Goal: Task Accomplishment & Management: Complete application form

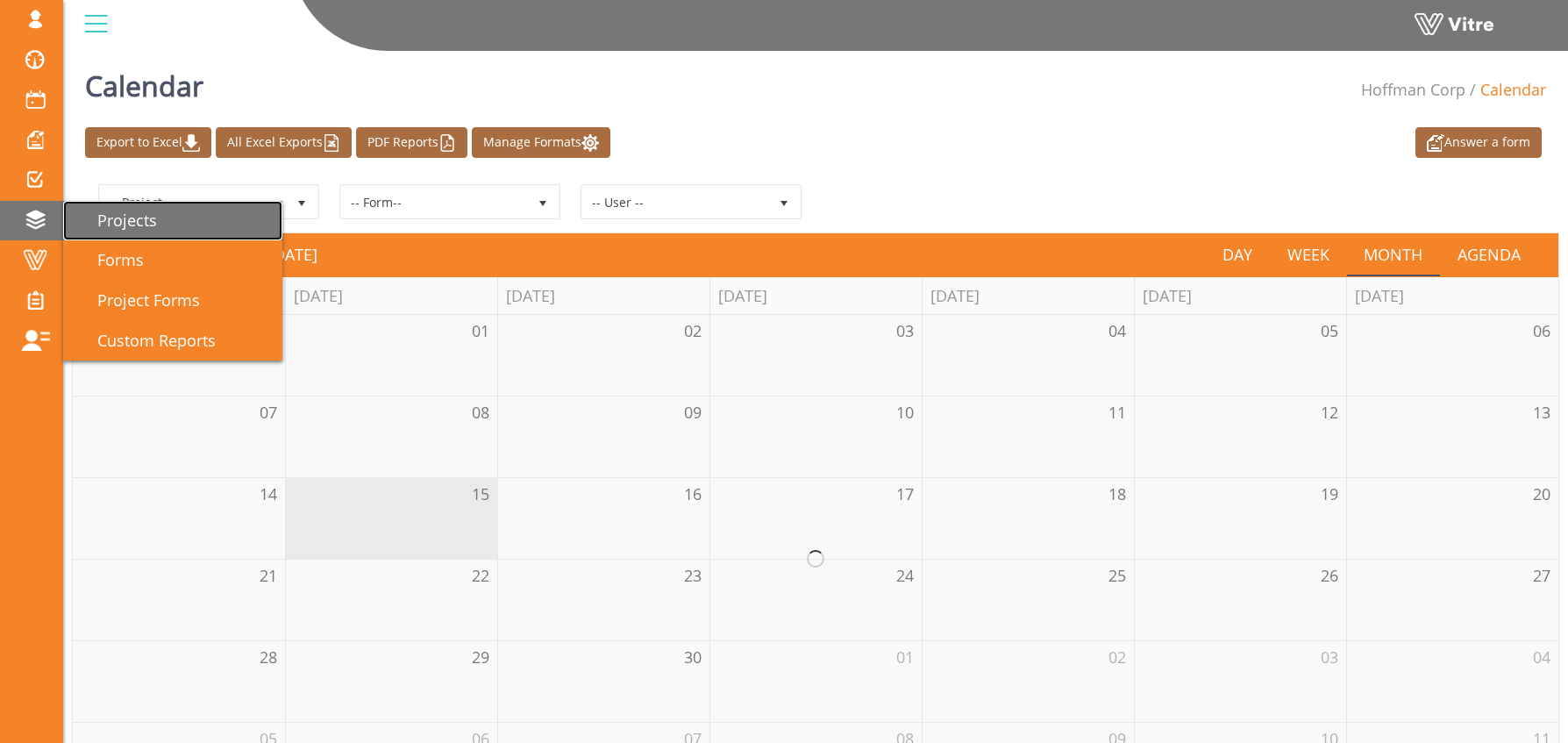
click at [195, 218] on link "Projects" at bounding box center [173, 220] width 219 height 40
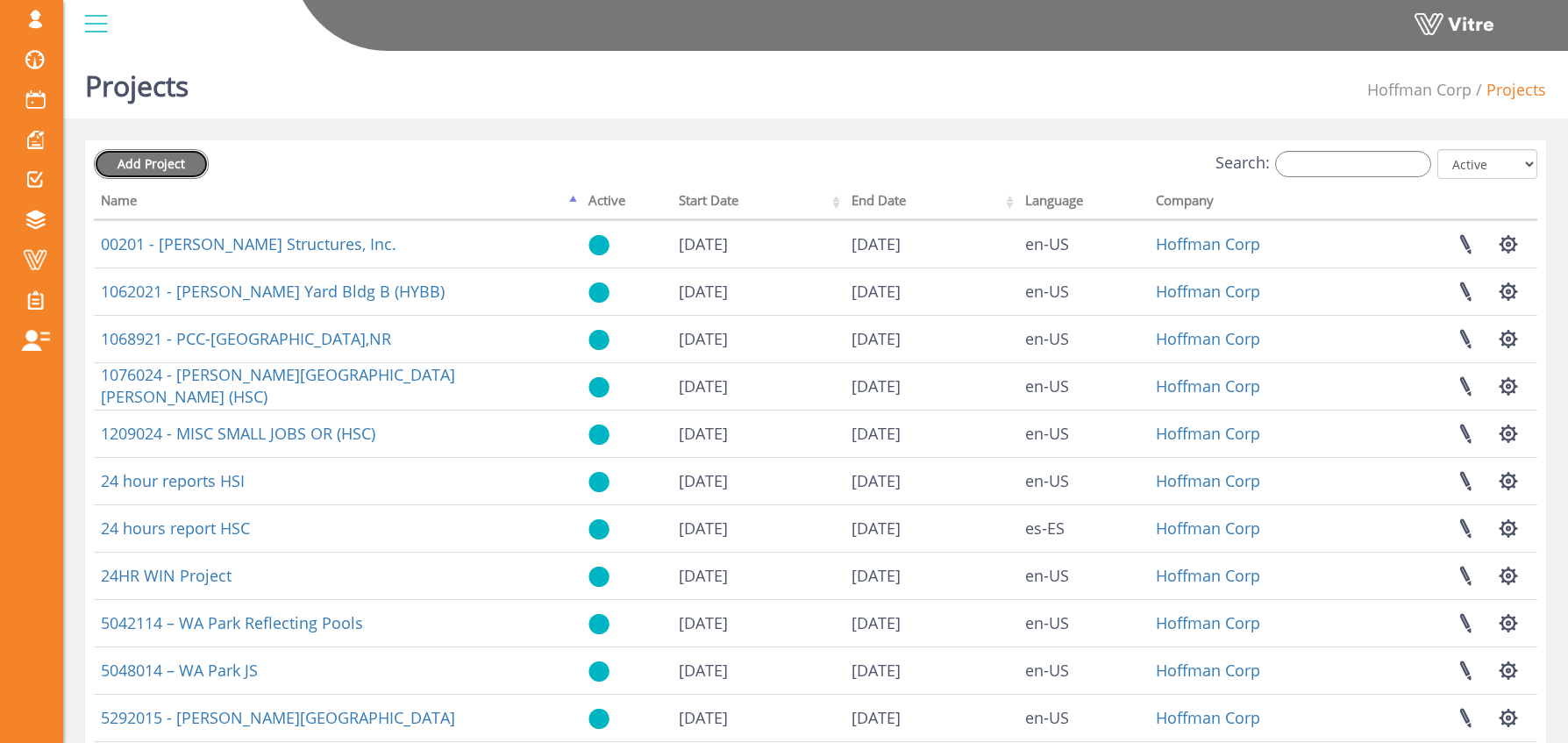
click at [159, 167] on span "Add Project" at bounding box center [151, 163] width 67 height 17
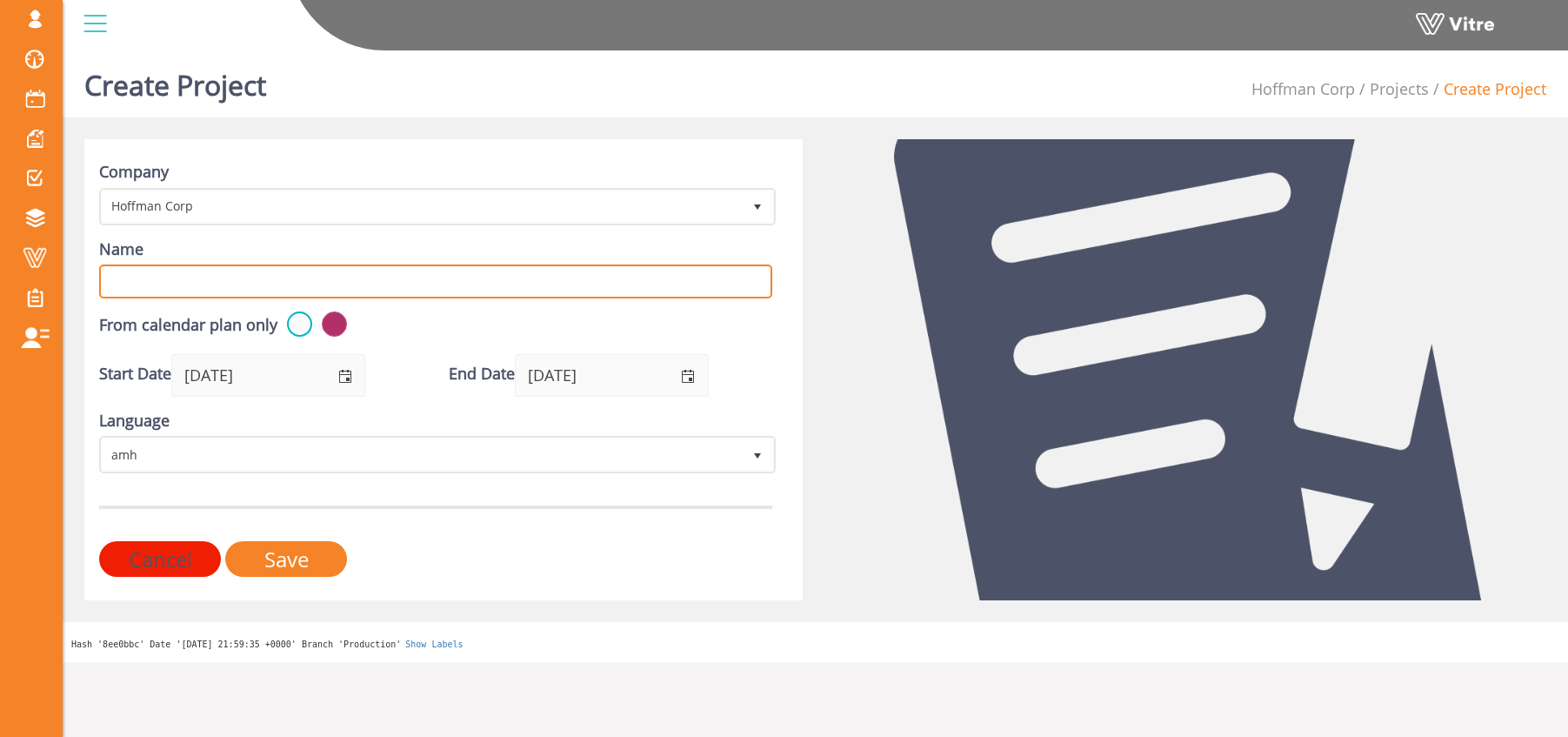
click at [191, 283] on input "Name" at bounding box center [435, 281] width 673 height 34
paste input "7038925 - Micron ID1 Triton"
type input "7038925 - Micron ID1 Triton"
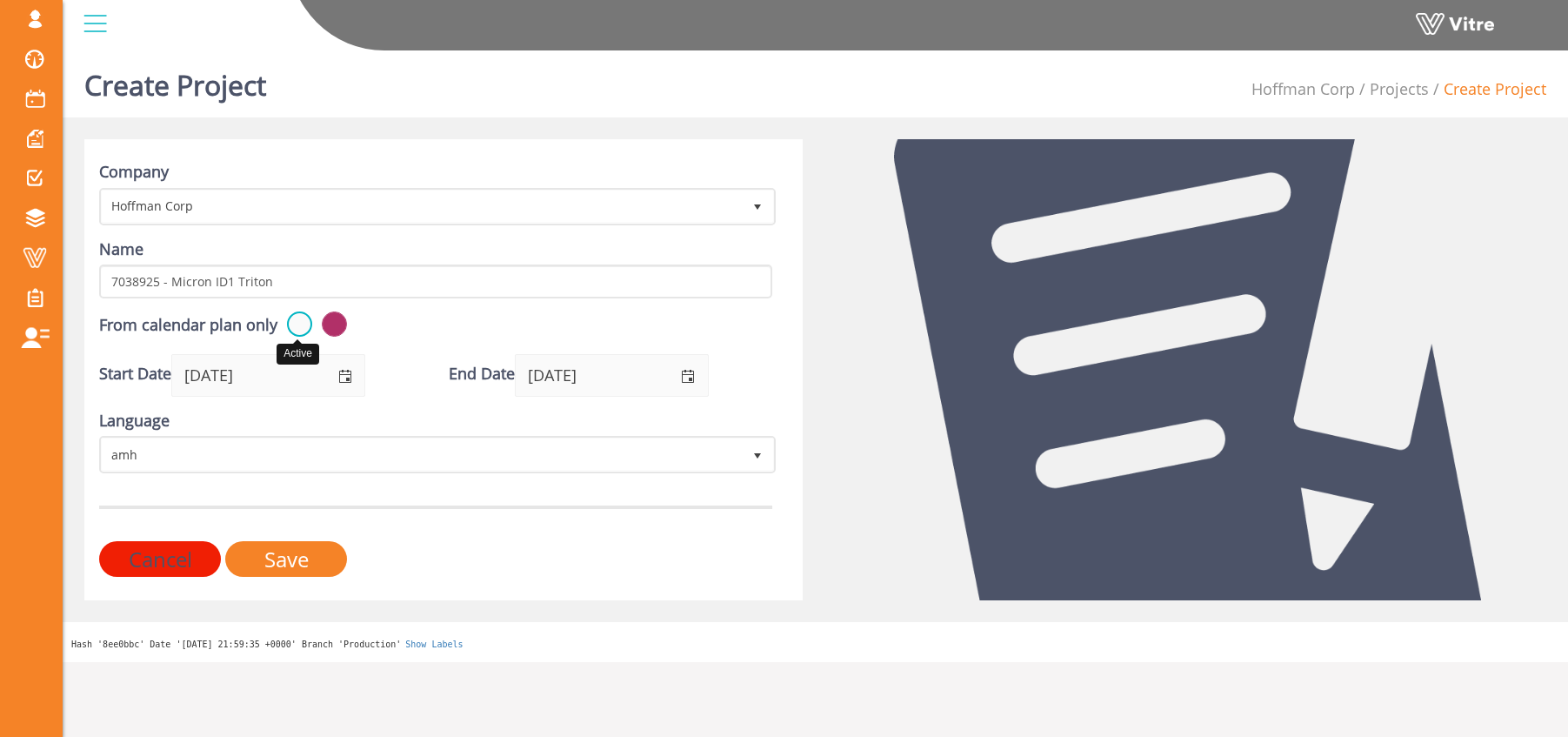
click at [302, 326] on label at bounding box center [299, 323] width 25 height 25
click at [0, 0] on input "radio" at bounding box center [0, 0] width 0 height 0
click at [334, 323] on label at bounding box center [334, 323] width 25 height 25
click at [0, 0] on input "radio" at bounding box center [0, 0] width 0 height 0
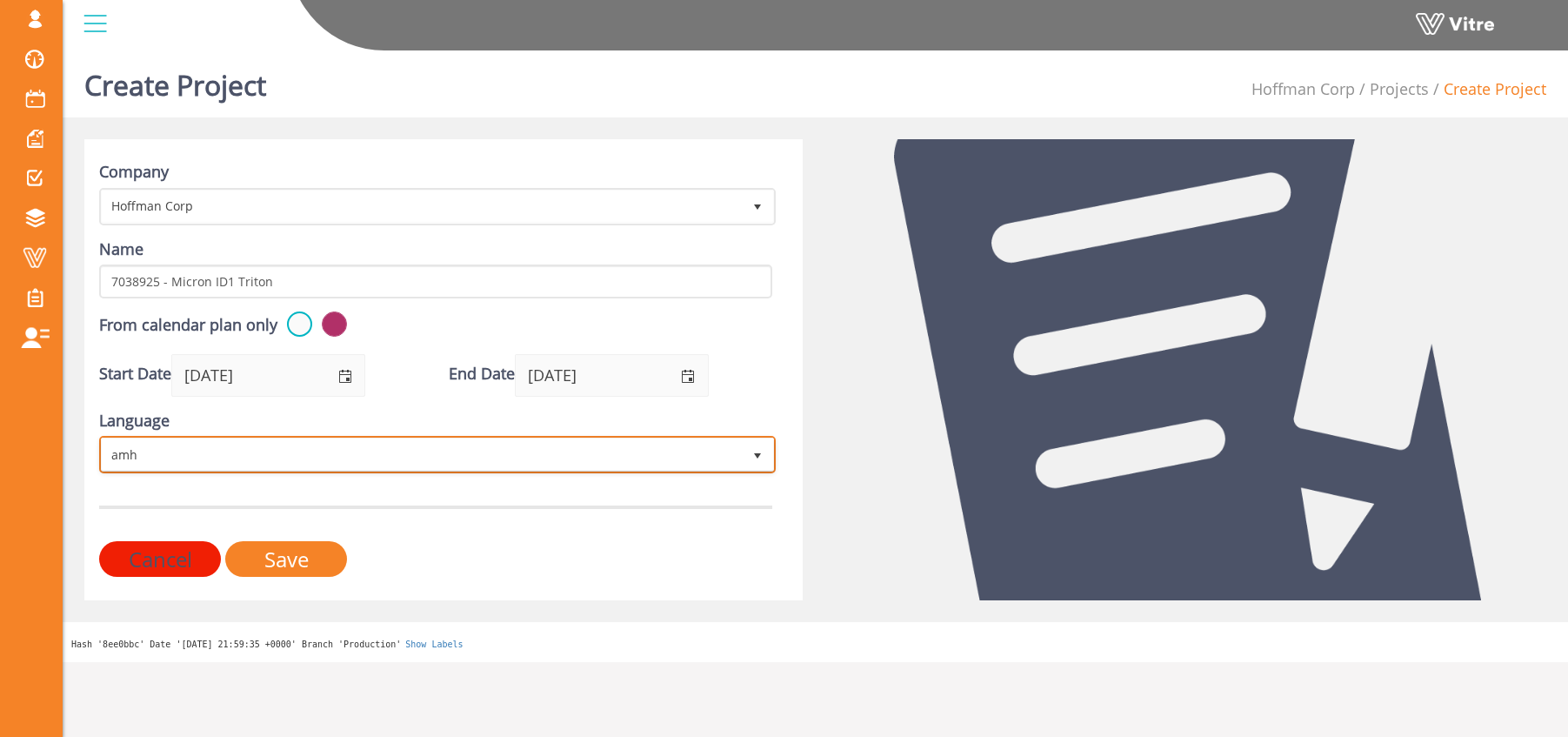
click at [263, 453] on span "amh" at bounding box center [421, 455] width 640 height 31
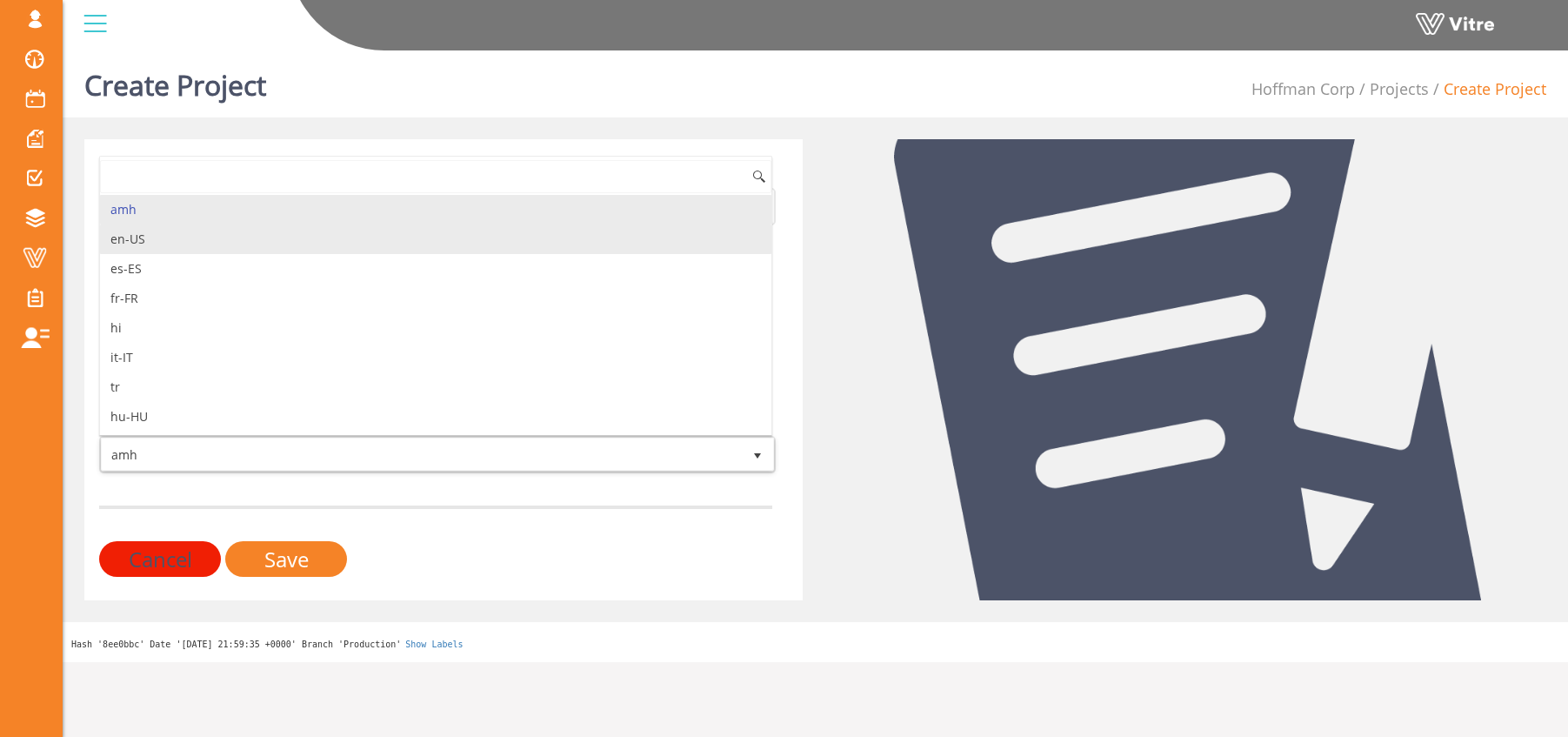
click at [213, 241] on li "en-US" at bounding box center [435, 239] width 671 height 30
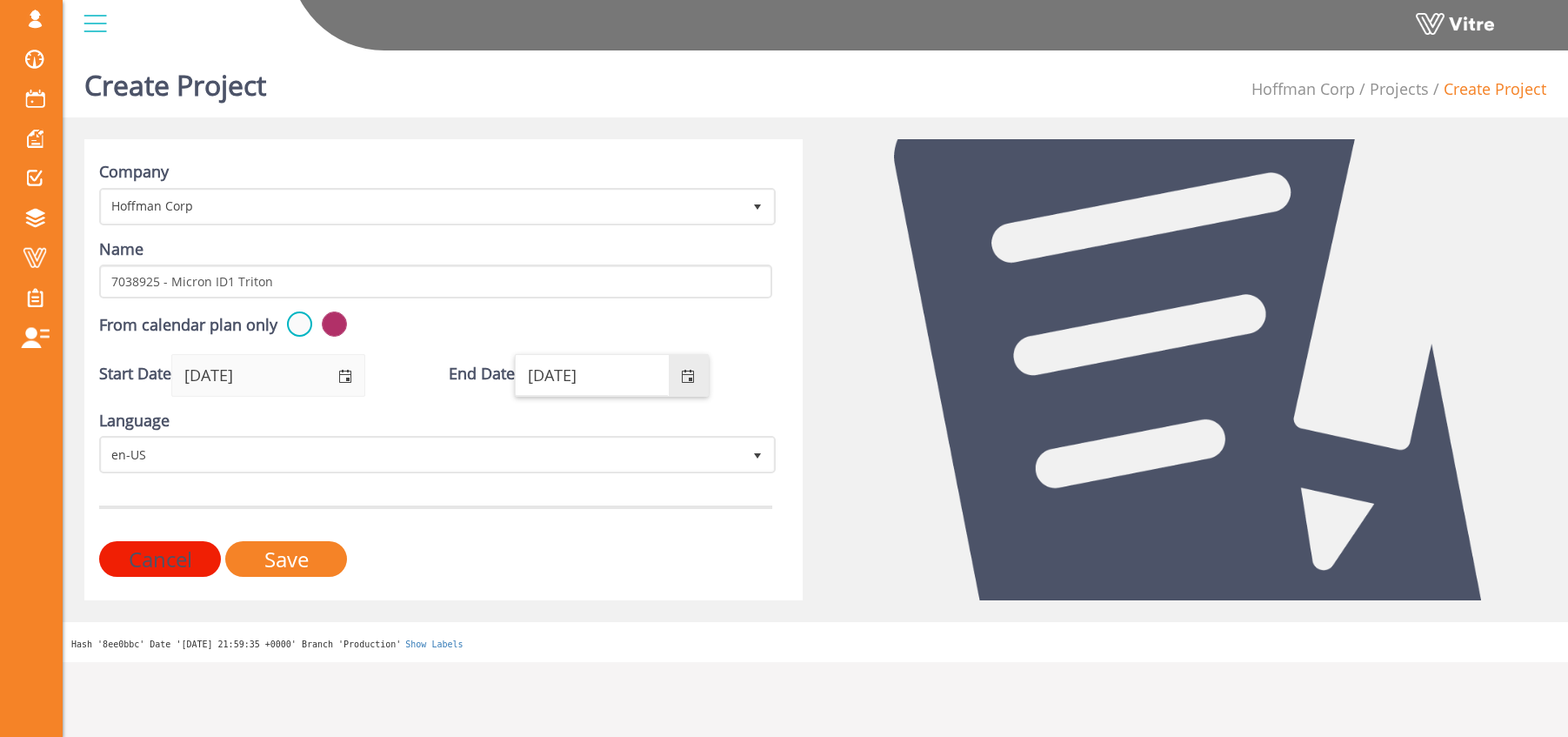
click at [615, 375] on input "09/15/2026" at bounding box center [591, 374] width 152 height 40
drag, startPoint x: 611, startPoint y: 372, endPoint x: 592, endPoint y: 375, distance: 19.2
click at [592, 375] on input "[DATE]" at bounding box center [591, 374] width 152 height 40
type input "09/15/2040"
click at [765, 380] on div "End Date 09/15/2040" at bounding box center [610, 375] width 323 height 43
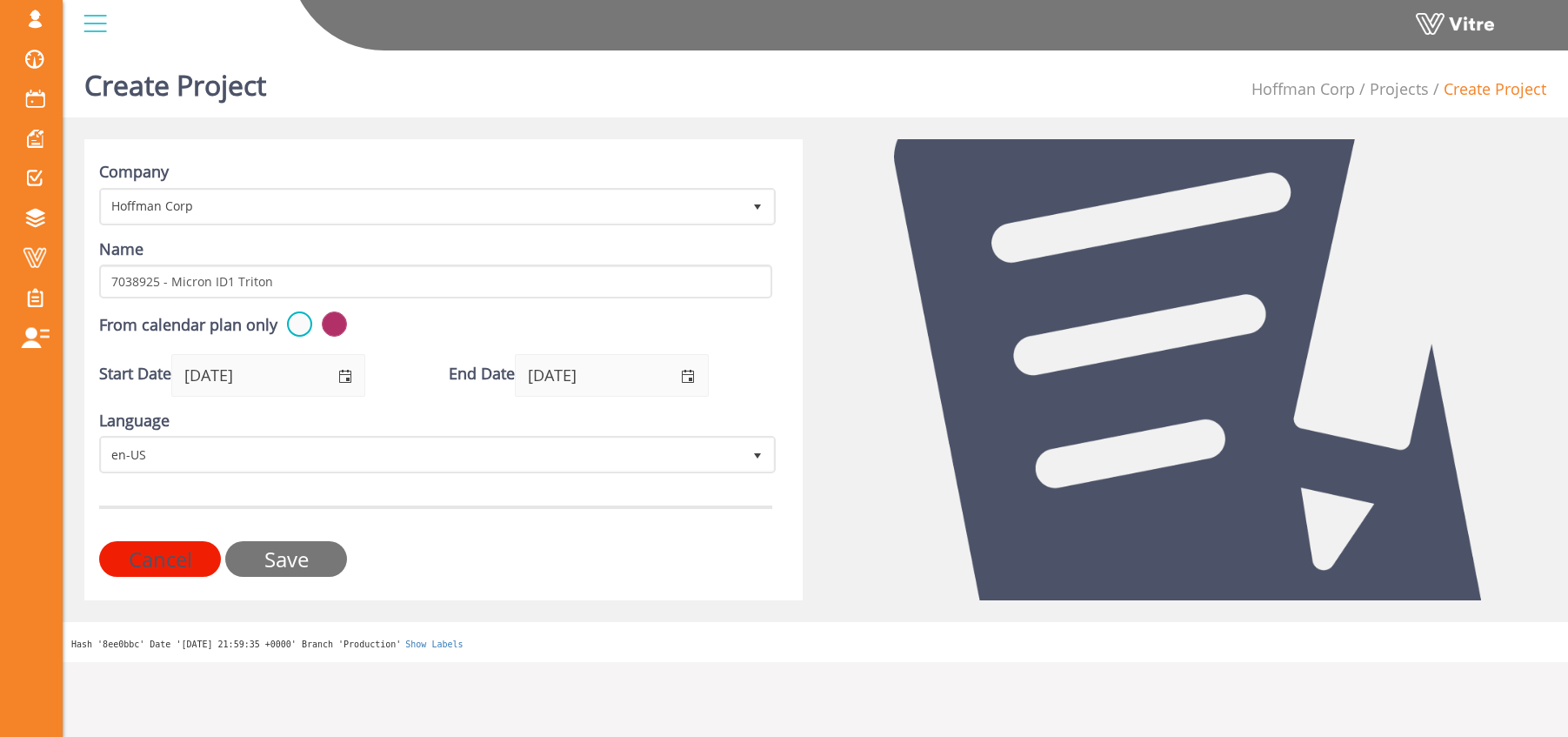
click at [305, 557] on input "Save" at bounding box center [286, 558] width 122 height 36
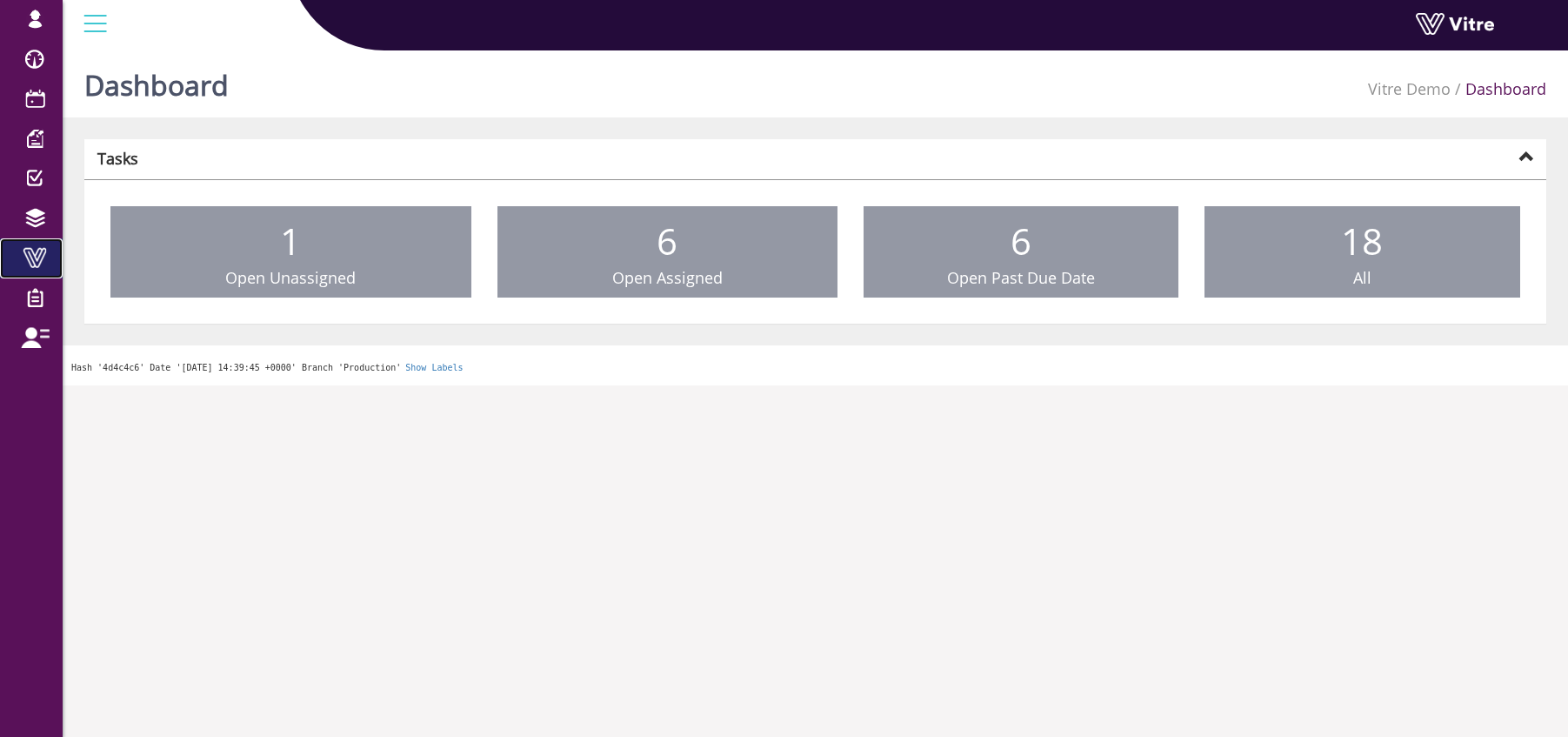
click at [33, 252] on span at bounding box center [34, 257] width 44 height 21
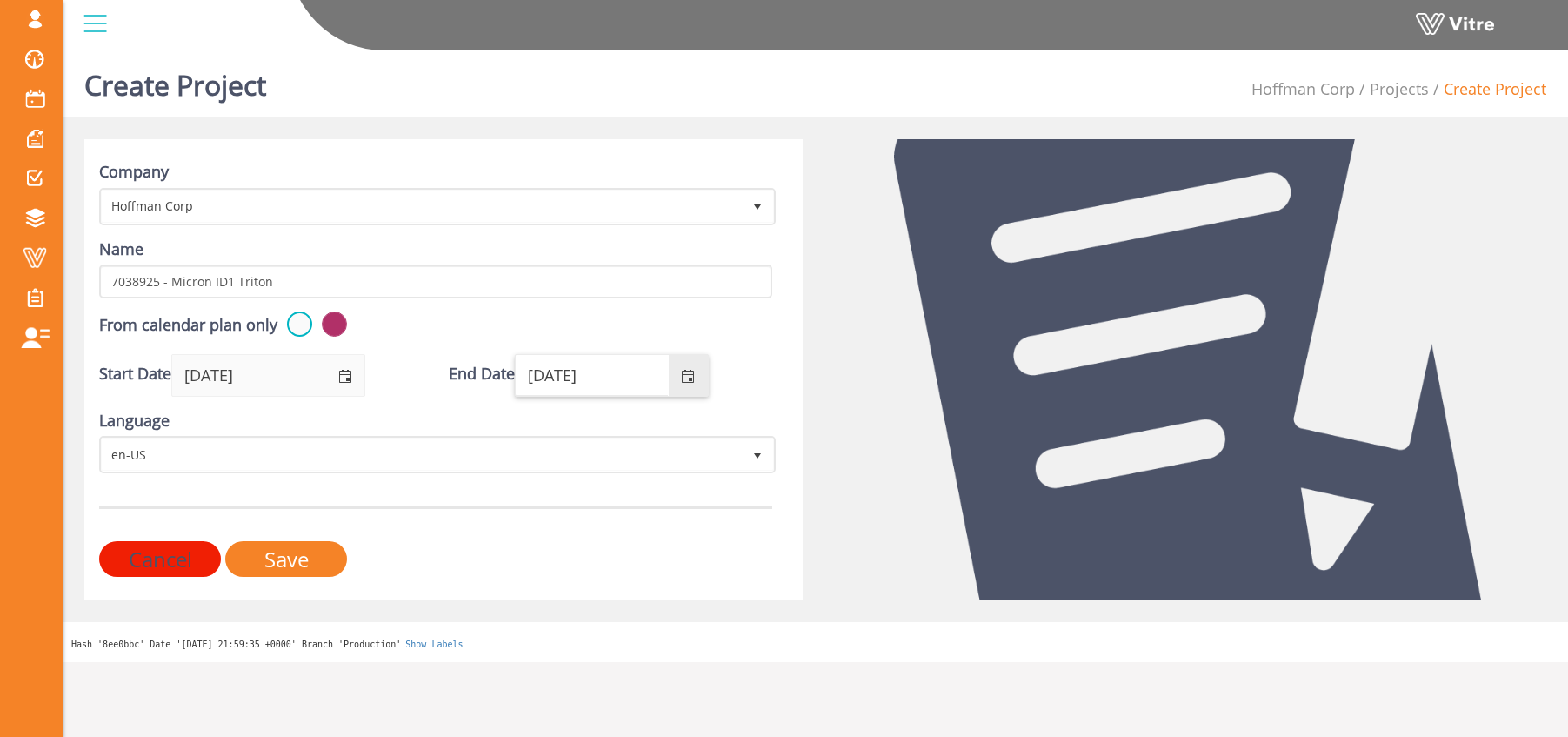
click at [610, 378] on input "09/15/2026" at bounding box center [591, 374] width 152 height 40
drag, startPoint x: 673, startPoint y: 381, endPoint x: 689, endPoint y: 379, distance: 16.1
click at [680, 380] on span "select" at bounding box center [688, 375] width 40 height 41
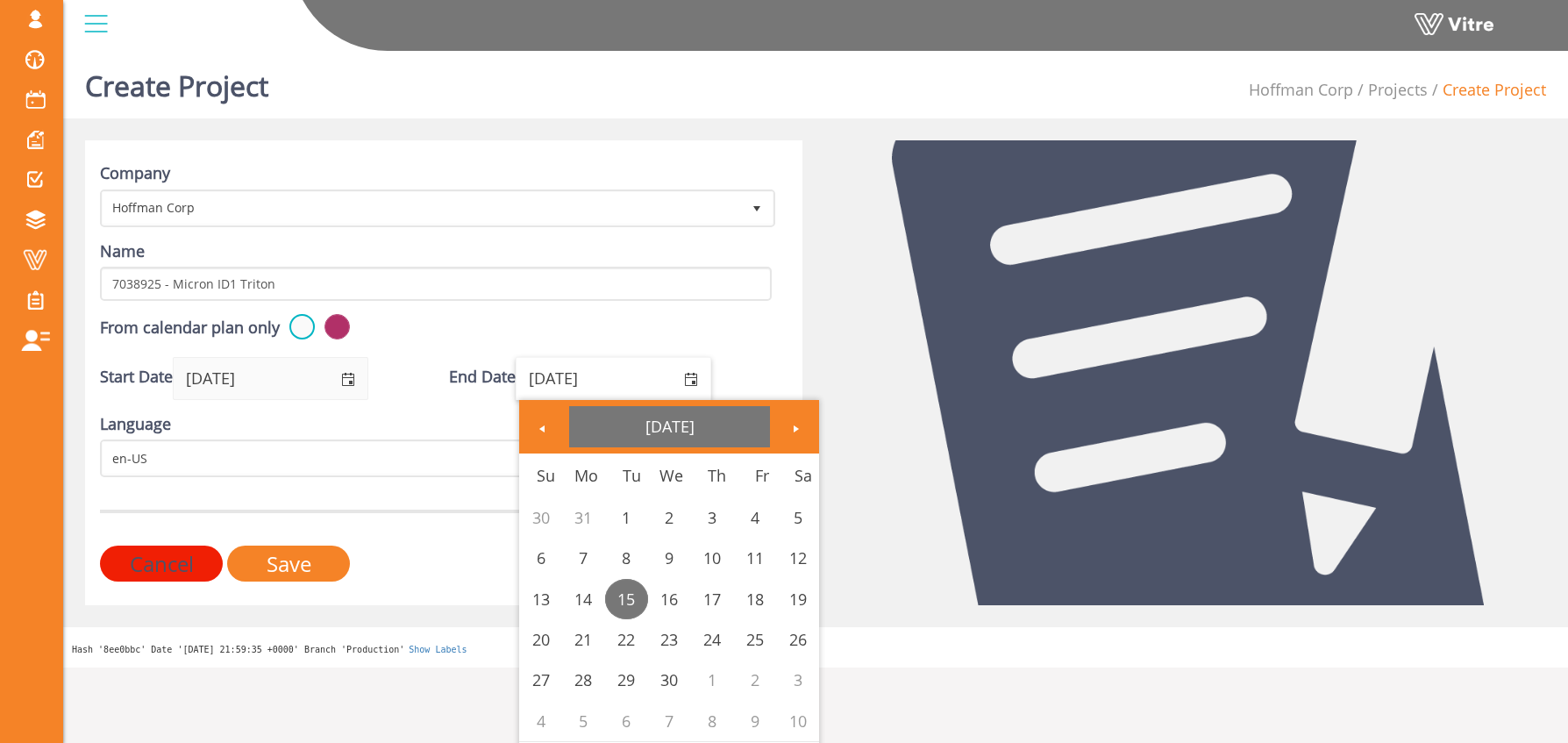
click at [722, 415] on link "September 2026" at bounding box center [669, 426] width 201 height 40
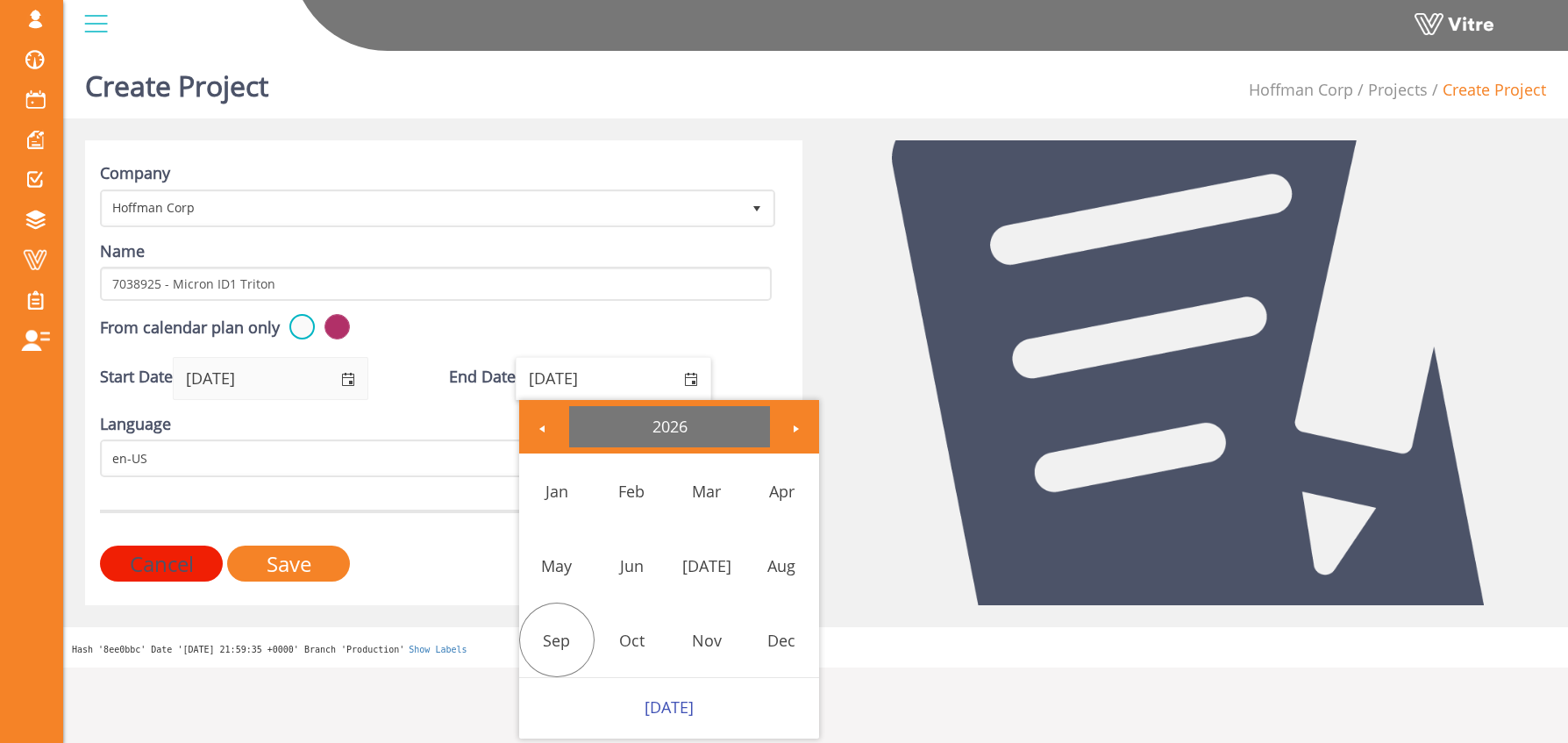
click at [669, 426] on link "2026" at bounding box center [669, 426] width 201 height 40
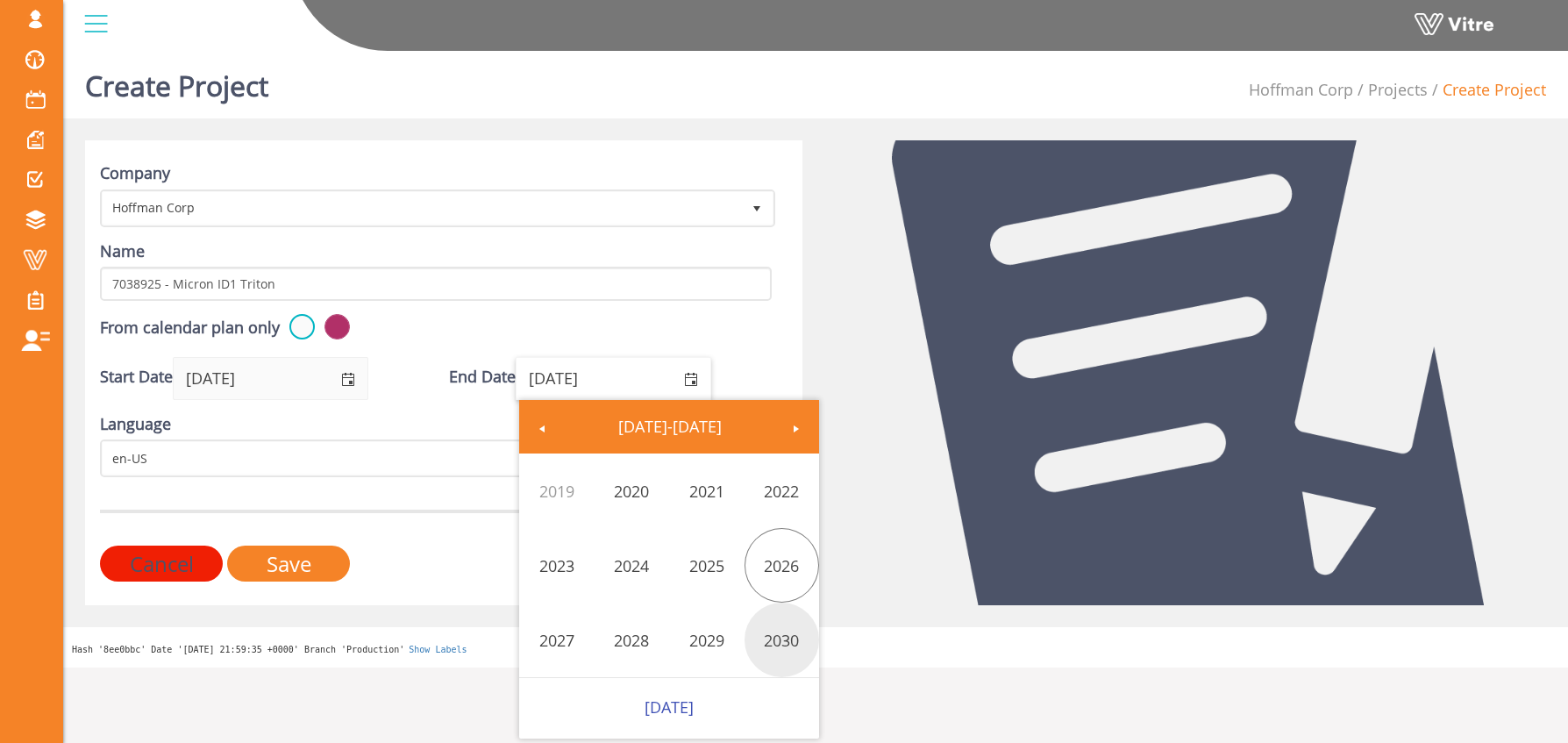
click at [783, 647] on link "2030" at bounding box center [782, 639] width 76 height 40
click at [762, 644] on link "Dec" at bounding box center [782, 639] width 76 height 40
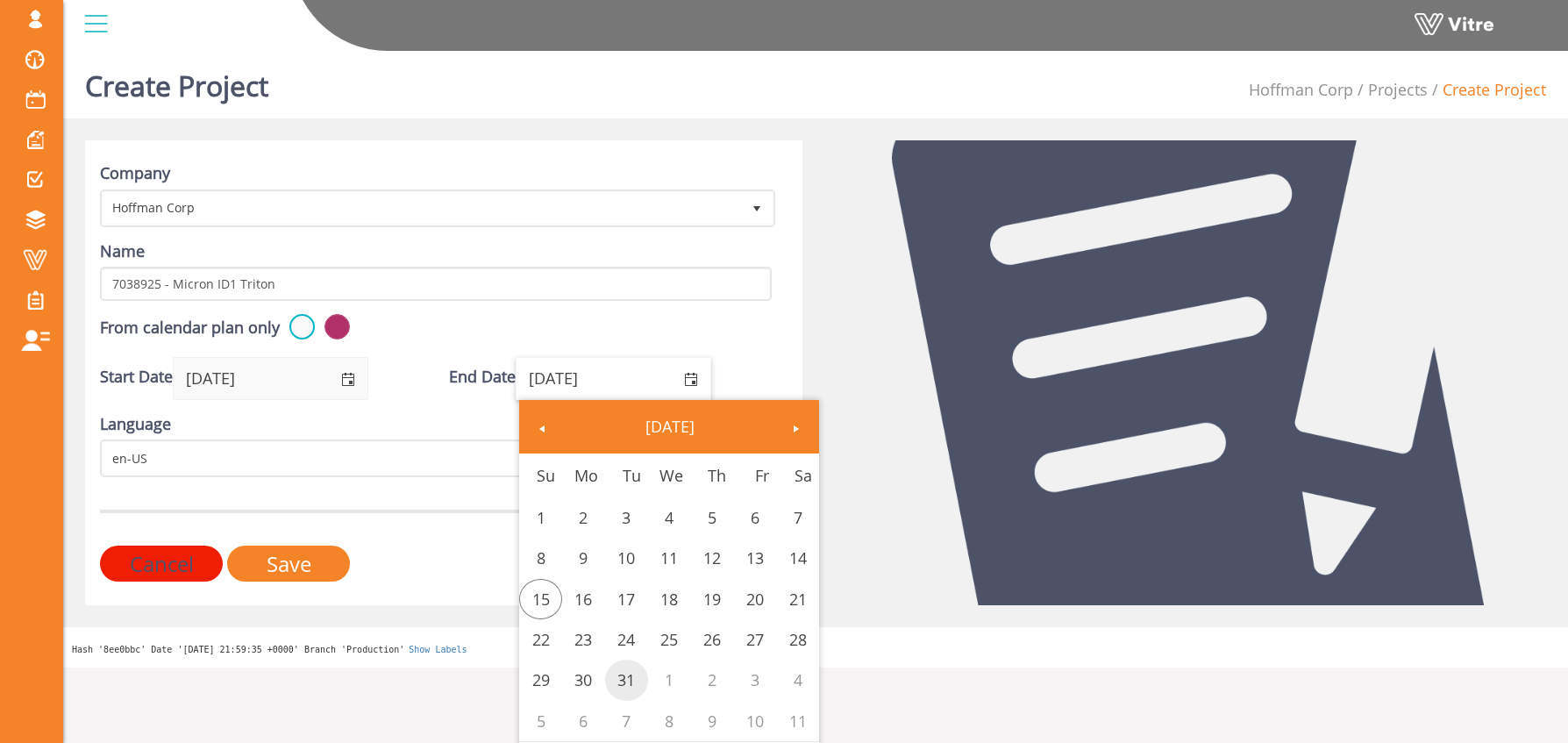
click at [624, 681] on link "31" at bounding box center [626, 680] width 43 height 40
type input "[DATE]"
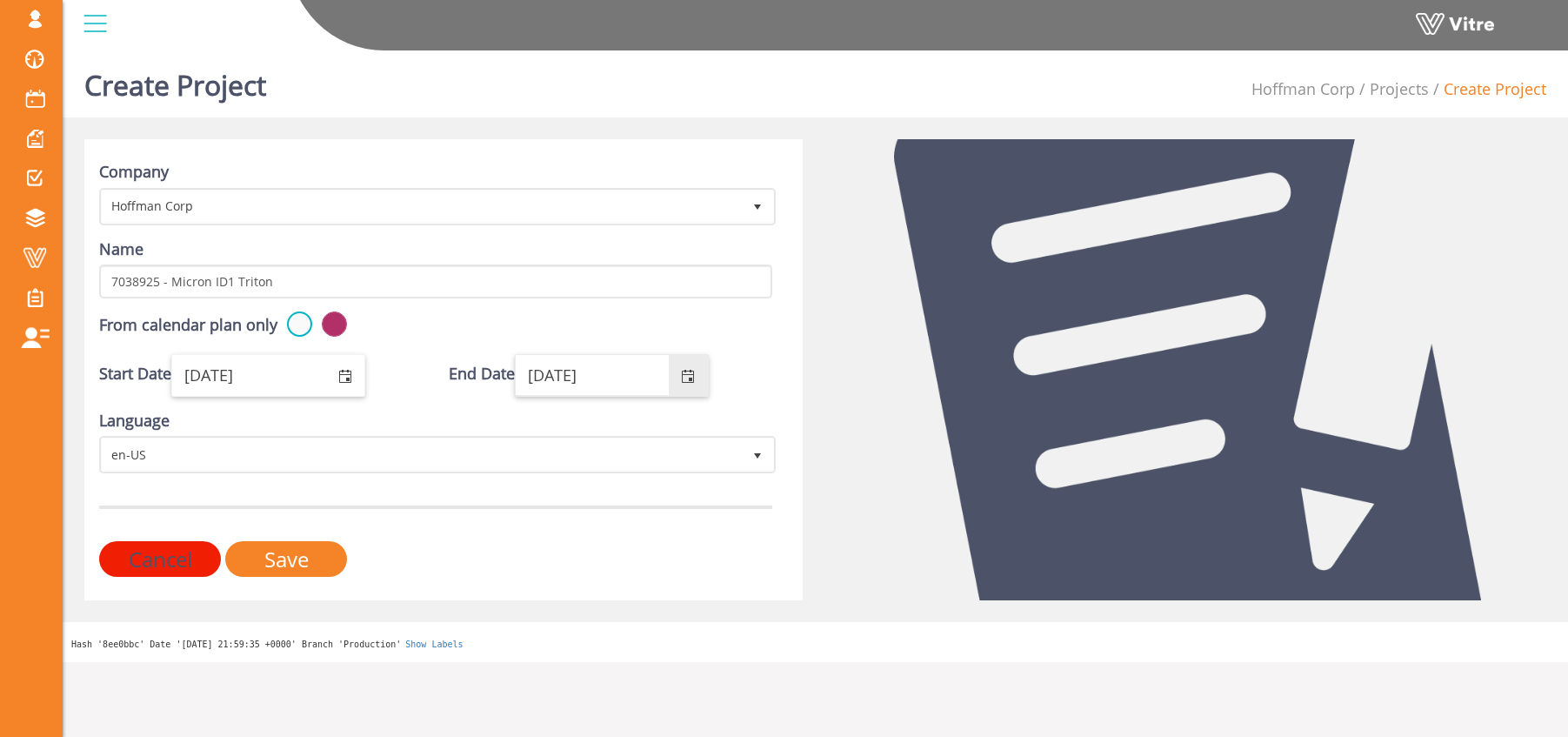
click at [190, 377] on input "[DATE]" at bounding box center [248, 374] width 152 height 40
click at [290, 376] on input "09/15/2025" at bounding box center [248, 374] width 152 height 40
click at [339, 373] on span "select" at bounding box center [344, 376] width 14 height 14
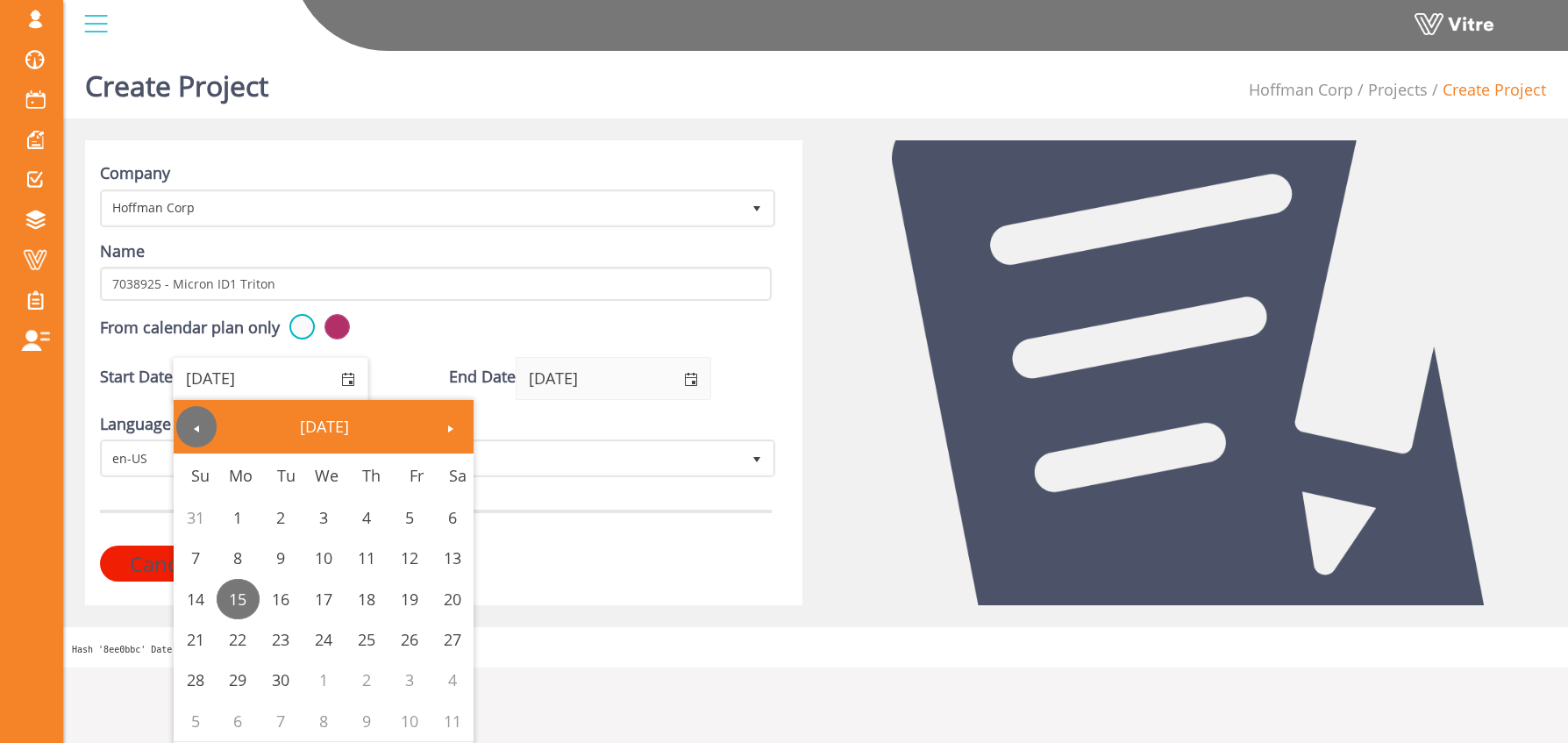
click at [193, 433] on span "Previous" at bounding box center [196, 428] width 14 height 14
click at [401, 514] on link "1" at bounding box center [409, 517] width 43 height 40
type input "08/01/2025"
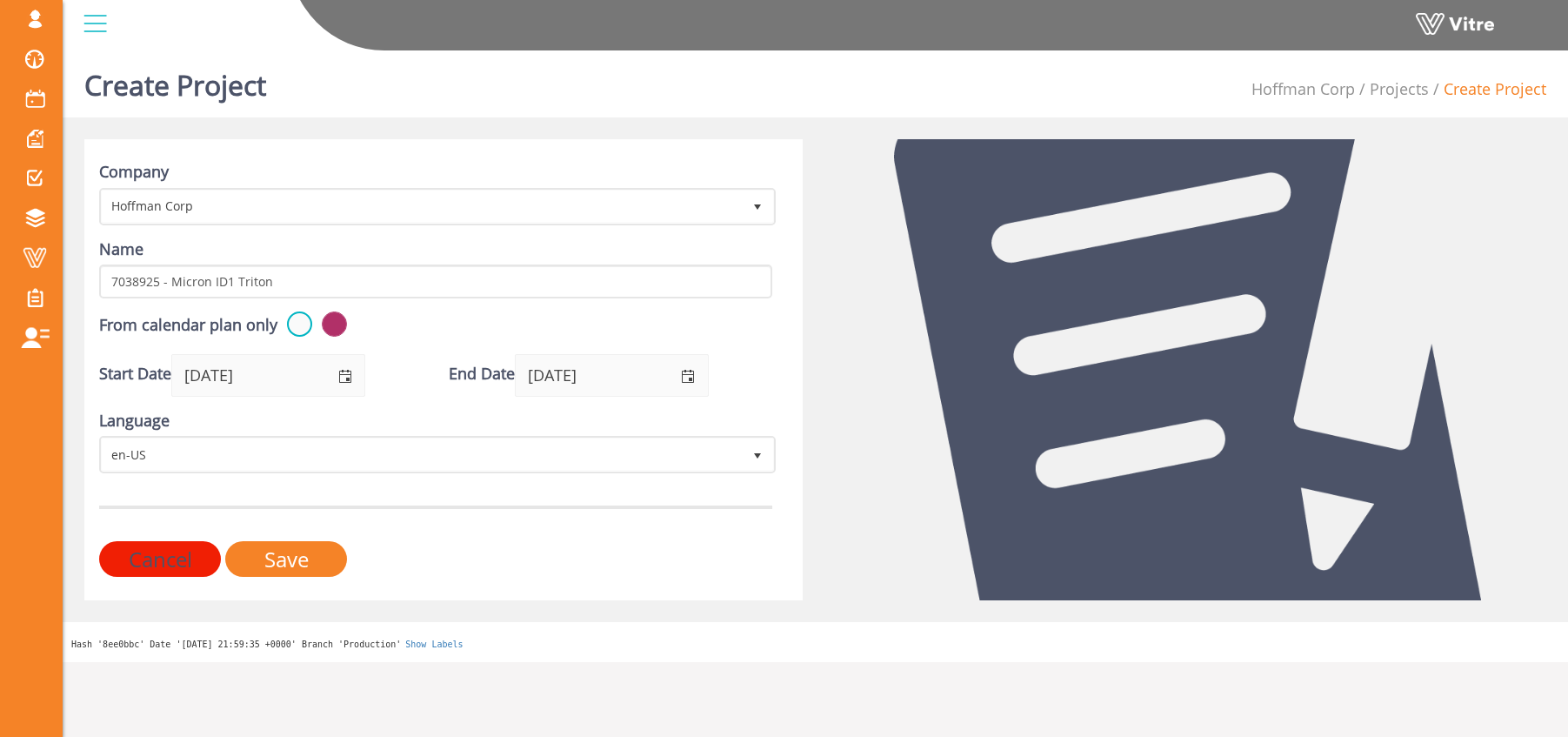
click at [300, 524] on form "Company Hoffman Corp 210 Name 7038925 - Micron ID1 Triton From calendar plan on…" at bounding box center [435, 368] width 673 height 416
click at [294, 562] on input "Save" at bounding box center [286, 558] width 122 height 36
click at [294, 328] on label at bounding box center [299, 323] width 25 height 25
click at [0, 0] on input "radio" at bounding box center [0, 0] width 0 height 0
click at [327, 564] on input "Save" at bounding box center [286, 558] width 122 height 36
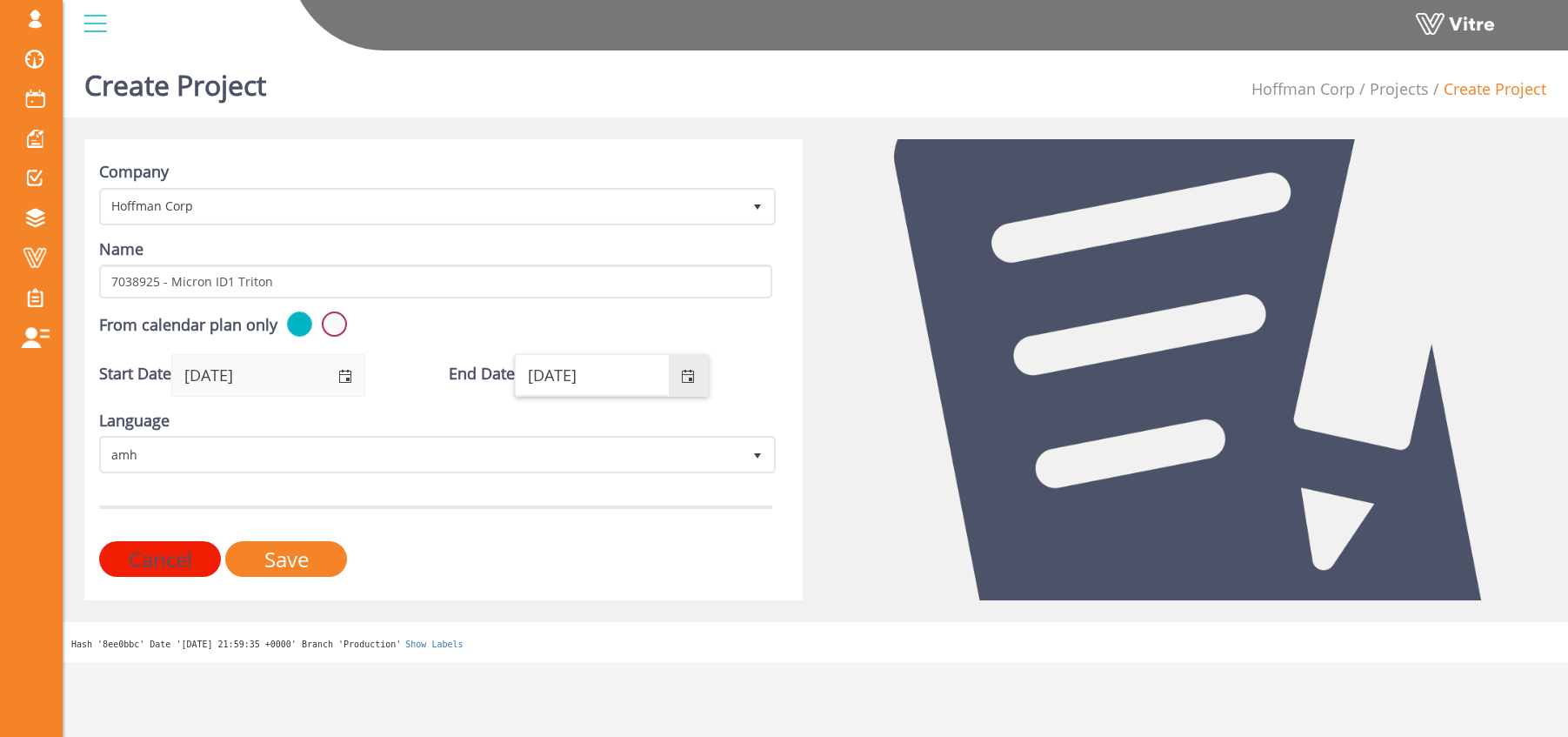
click at [607, 383] on input "[DATE]" at bounding box center [591, 374] width 152 height 40
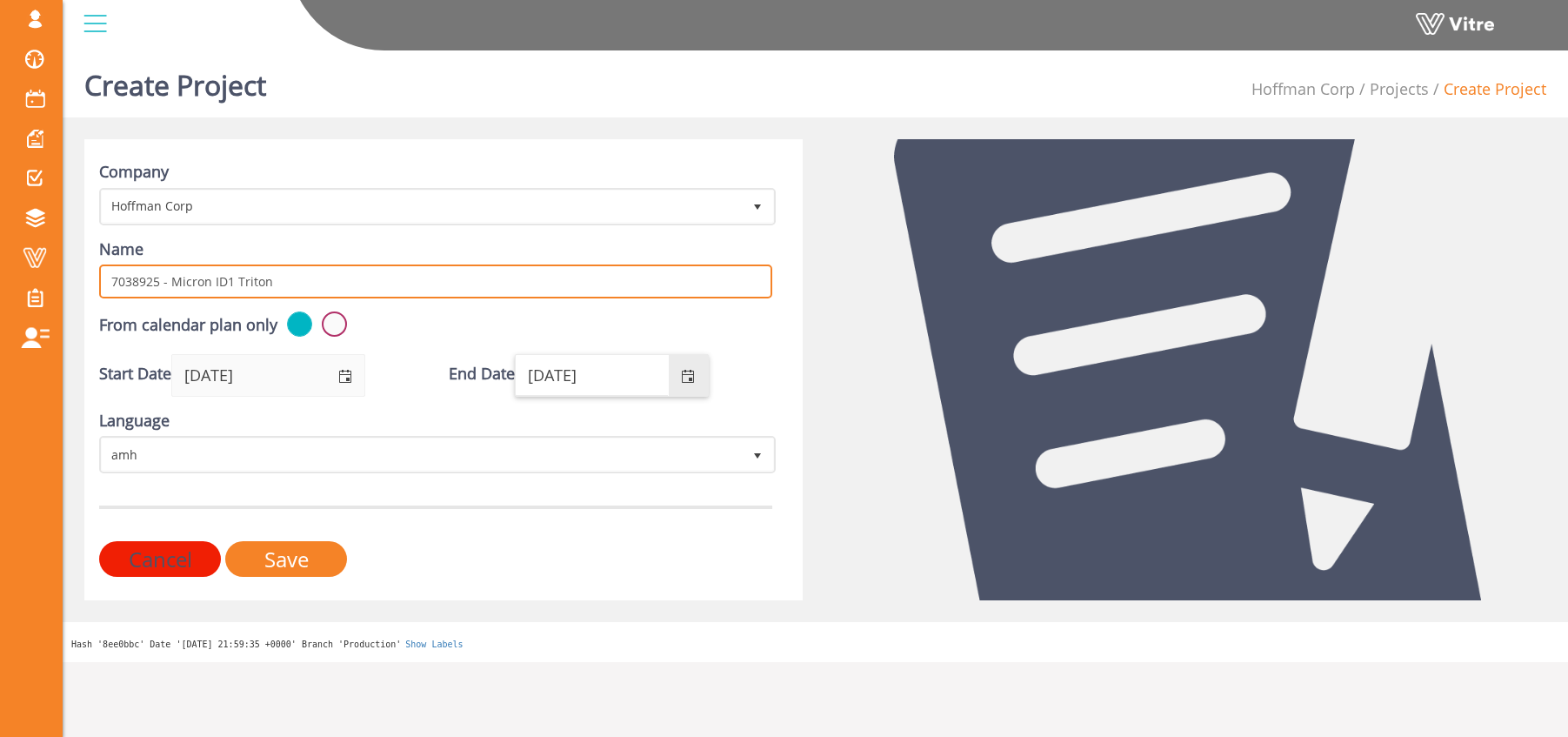
click at [131, 279] on input "7038925 - Micron ID1 Triton" at bounding box center [435, 281] width 673 height 34
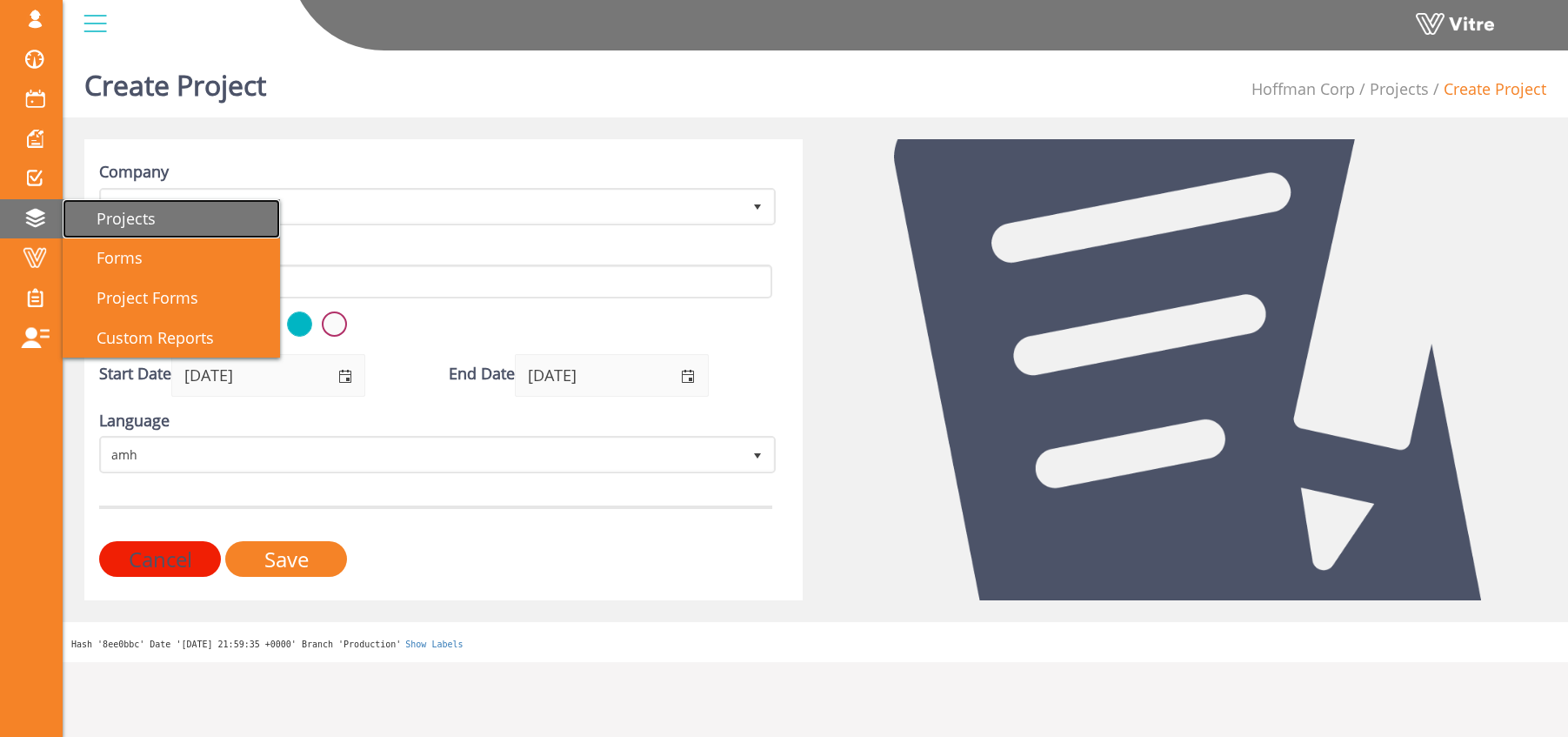
click at [156, 234] on link "Projects" at bounding box center [171, 219] width 218 height 40
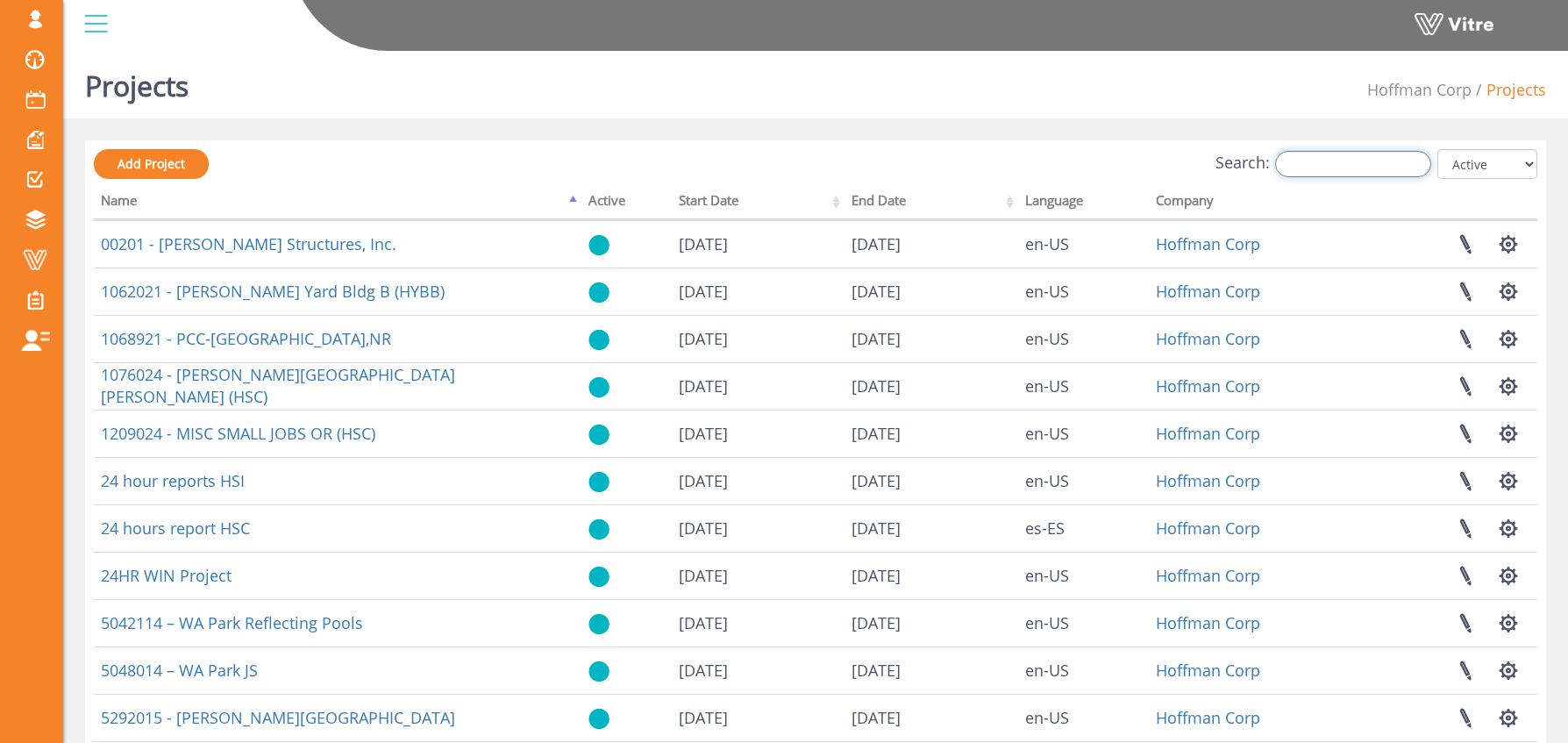
click at [1378, 169] on input "Search:" at bounding box center [1352, 164] width 156 height 26
paste input "7038925"
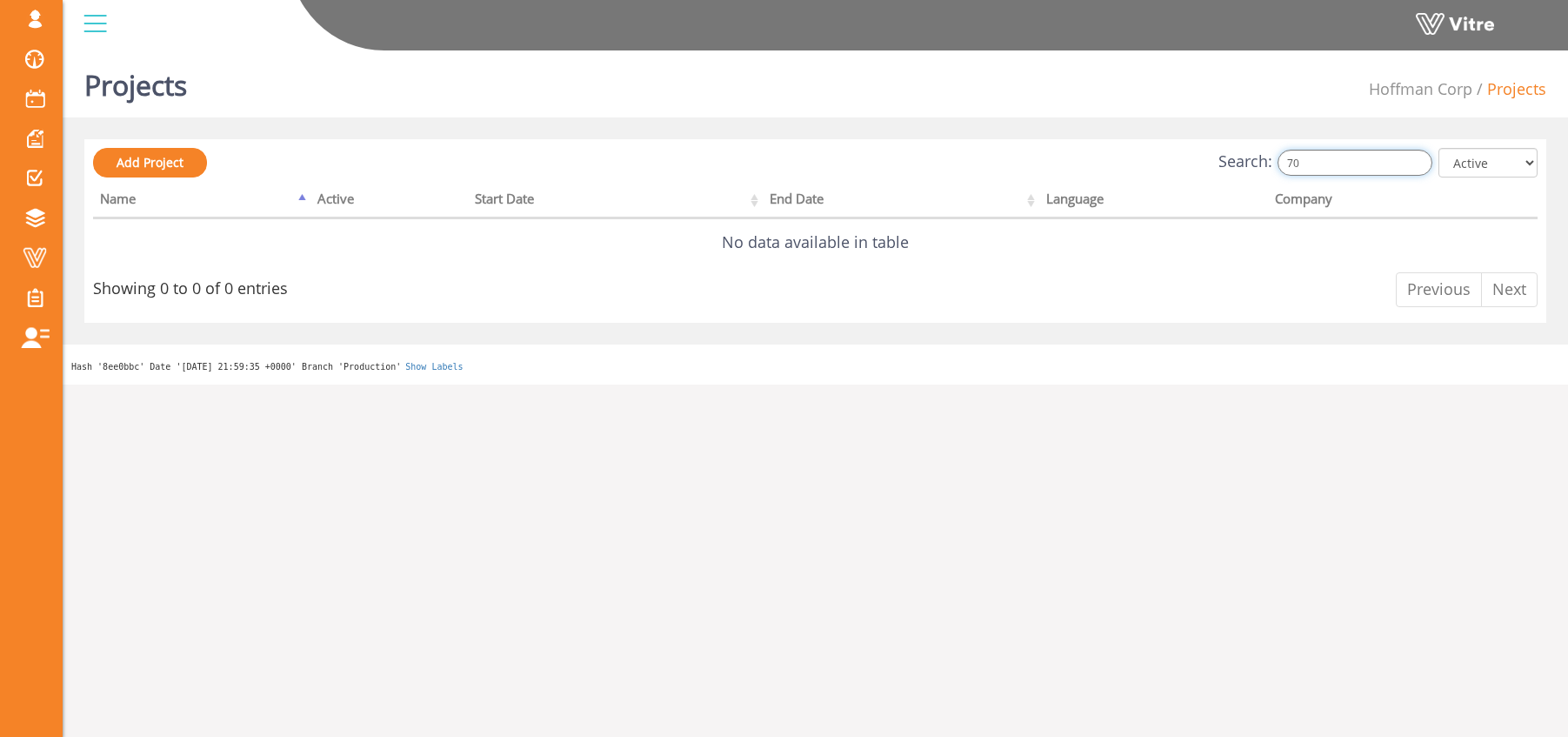
type input "7"
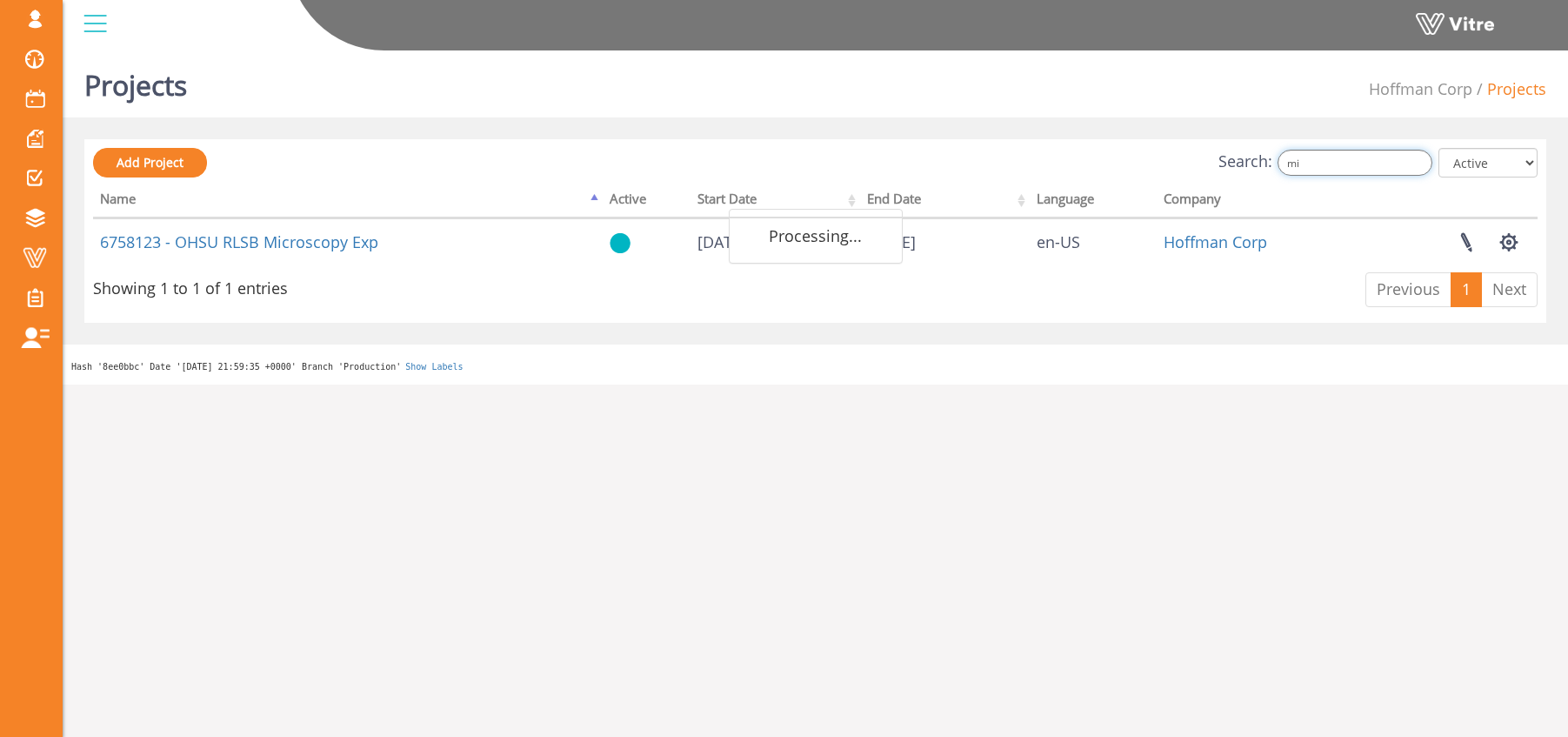
type input "m"
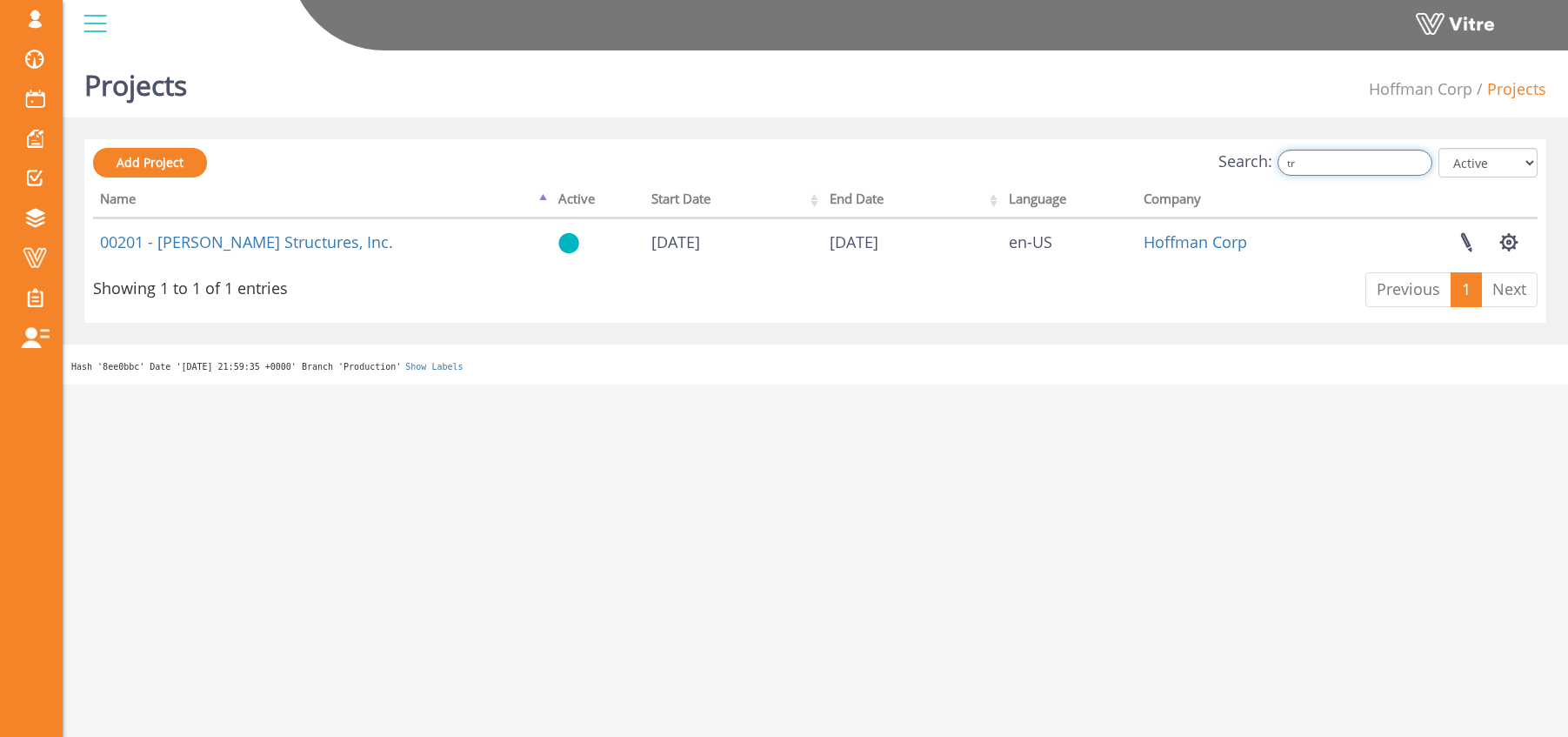
type input "t"
